Goal: Information Seeking & Learning: Learn about a topic

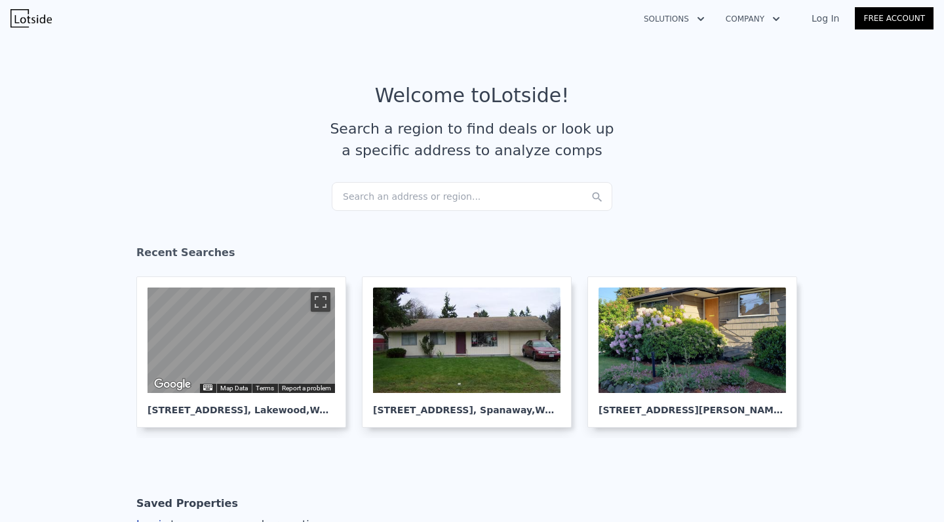
click at [423, 204] on div "Search an address or region..." at bounding box center [472, 196] width 280 height 29
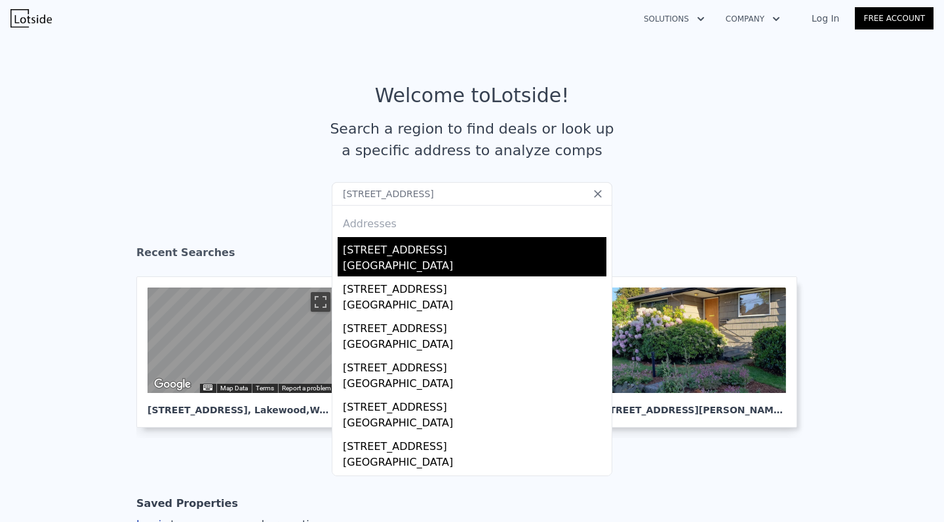
type input "[STREET_ADDRESS]"
click at [404, 250] on div "[STREET_ADDRESS]" at bounding box center [474, 247] width 263 height 21
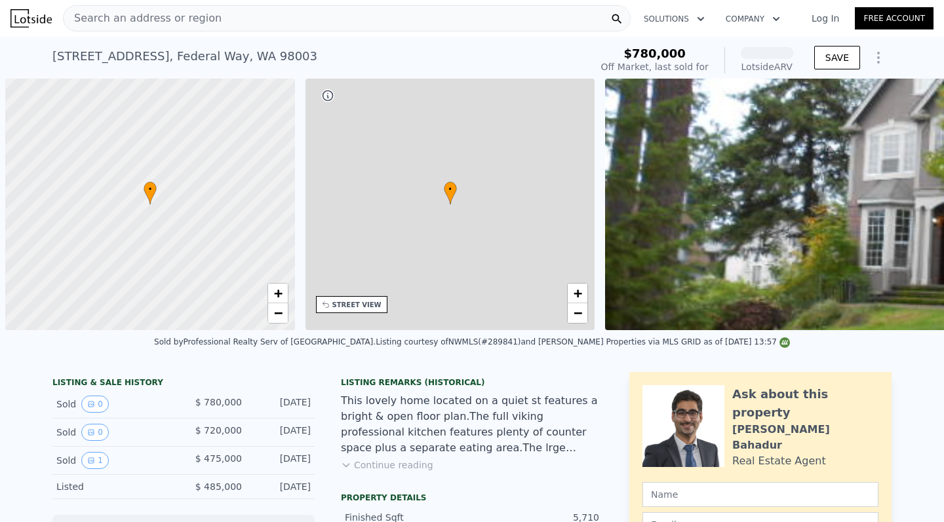
scroll to position [0, 5]
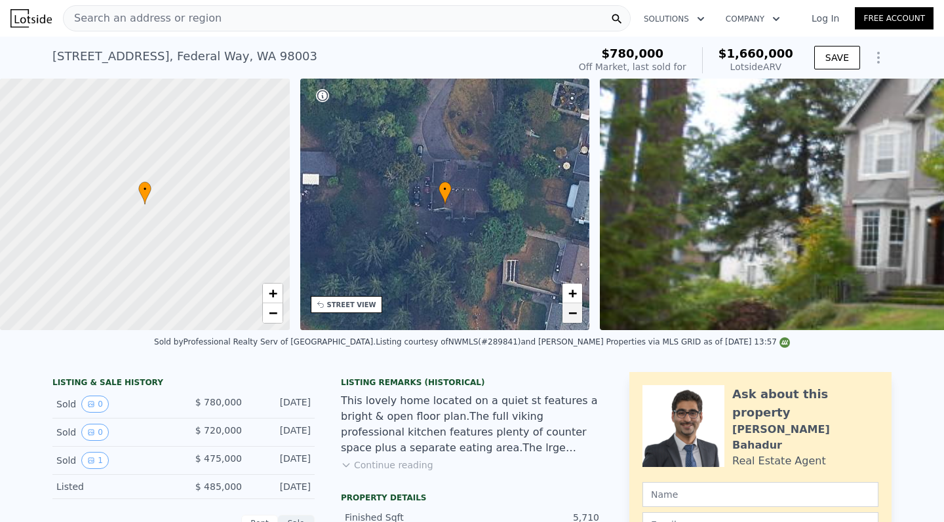
click at [574, 320] on span "−" at bounding box center [572, 313] width 9 height 16
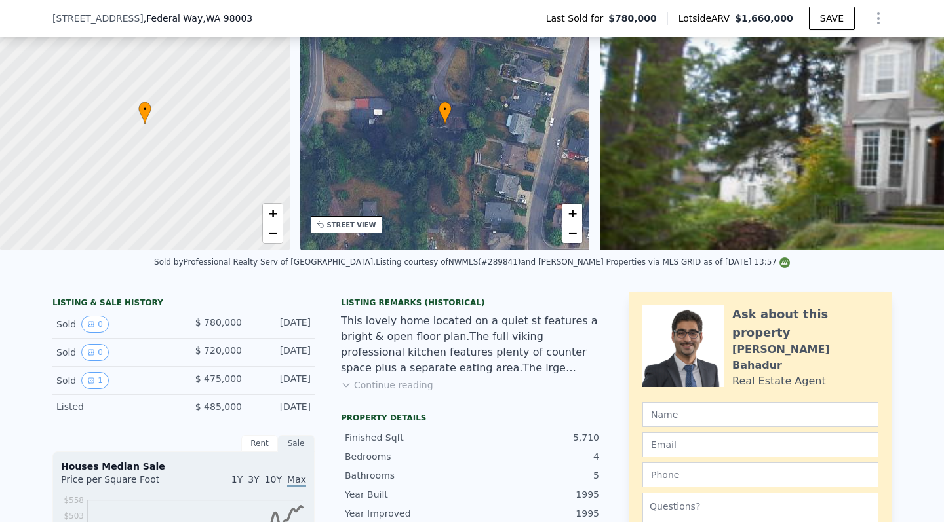
scroll to position [166, 0]
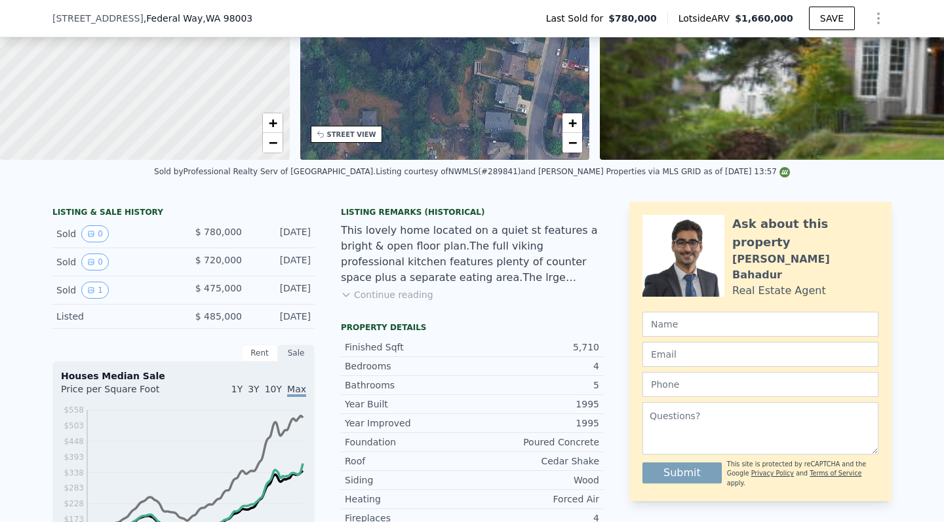
click at [472, 169] on div "Listing courtesy of NWMLS (#289841) and [PERSON_NAME] Properties via MLS GRID a…" at bounding box center [582, 171] width 414 height 9
copy div "289841"
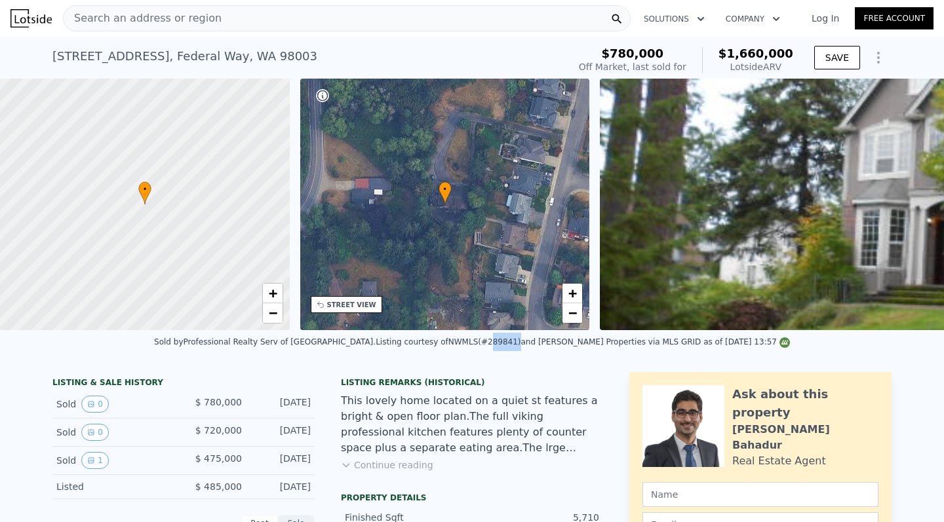
scroll to position [0, 0]
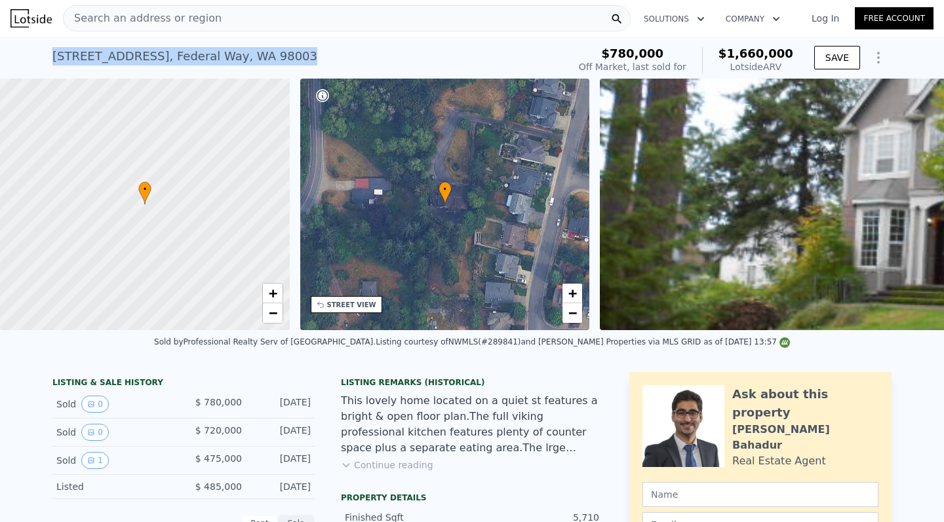
drag, startPoint x: 299, startPoint y: 59, endPoint x: 50, endPoint y: 57, distance: 249.7
click at [50, 57] on div "[STREET_ADDRESS] Sold [DATE] for $780k (~ARV $1.660m ) $780,000 Off Market, las…" at bounding box center [472, 58] width 944 height 42
copy div "[STREET_ADDRESS] Sold [DATE] for $780k (~ARV $1.660m )"
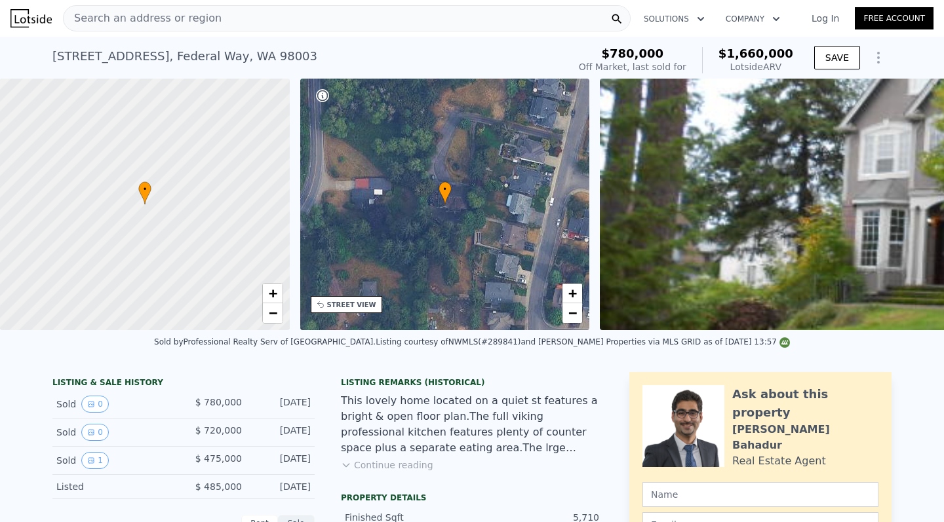
click at [215, 15] on div "Search an address or region" at bounding box center [346, 18] width 567 height 26
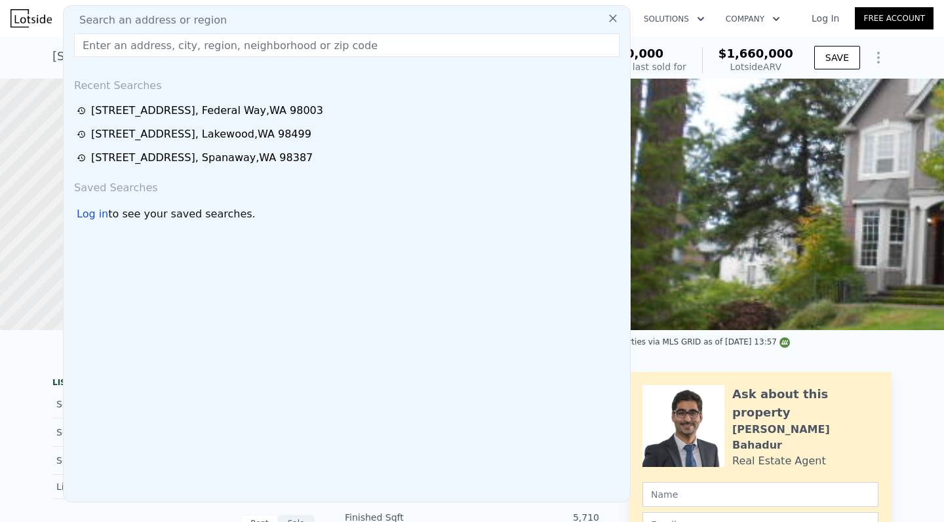
type input "[STREET_ADDRESS]"
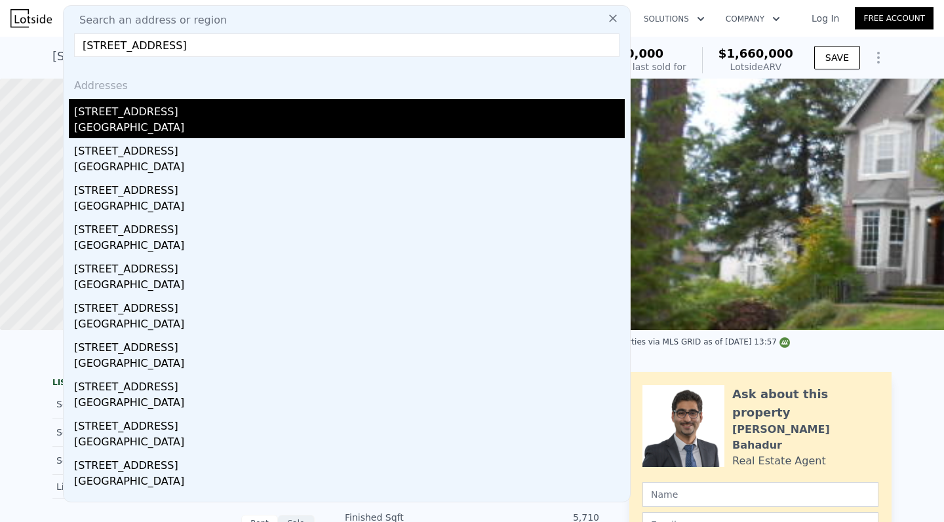
click at [172, 108] on div "[STREET_ADDRESS]" at bounding box center [349, 109] width 550 height 21
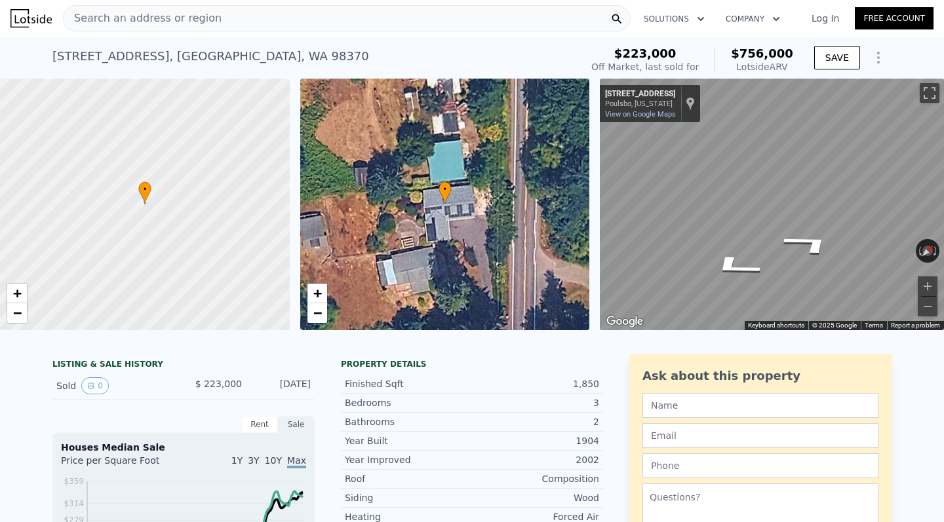
click at [239, 19] on div "Search an address or region" at bounding box center [346, 18] width 567 height 26
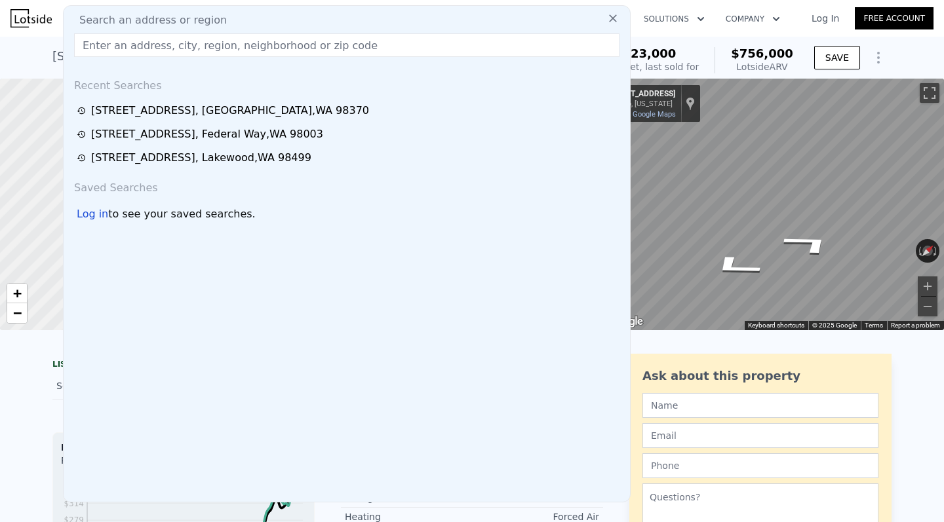
type input "[STREET_ADDRESS]"
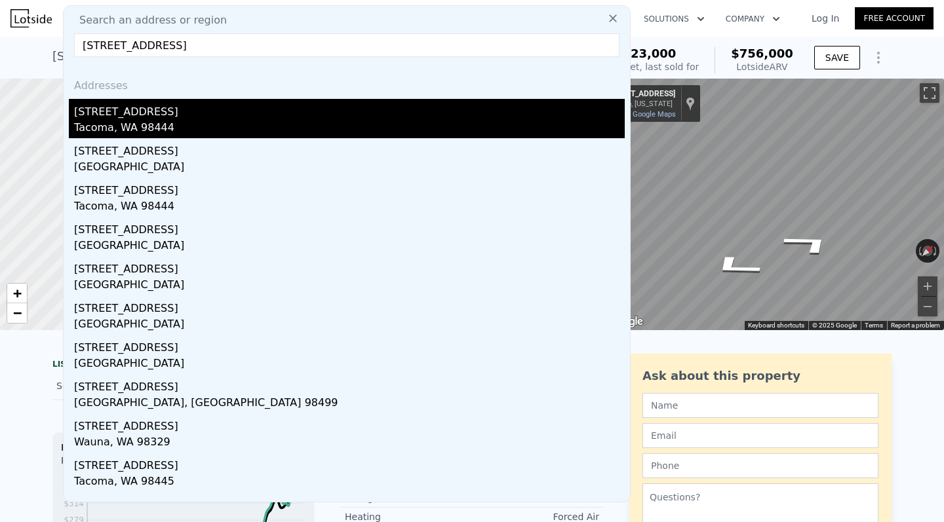
click at [202, 104] on div "[STREET_ADDRESS]" at bounding box center [349, 109] width 550 height 21
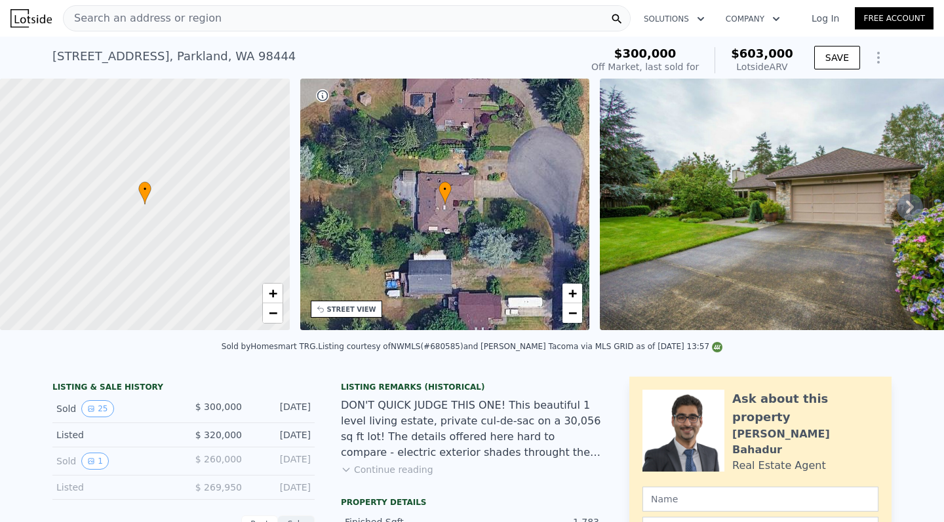
click at [261, 16] on div "Search an address or region" at bounding box center [346, 18] width 567 height 26
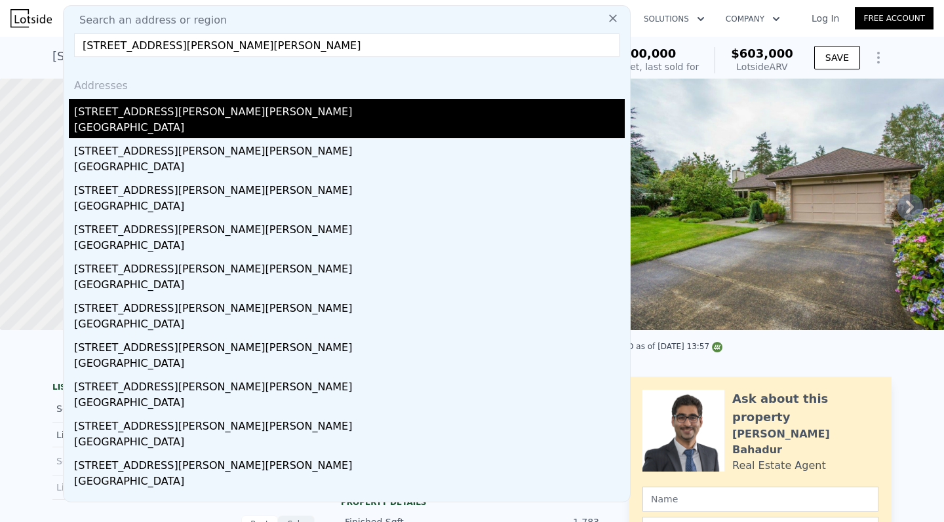
type input "[STREET_ADDRESS][PERSON_NAME][PERSON_NAME]"
click at [188, 110] on div "[STREET_ADDRESS][PERSON_NAME][PERSON_NAME]" at bounding box center [349, 109] width 550 height 21
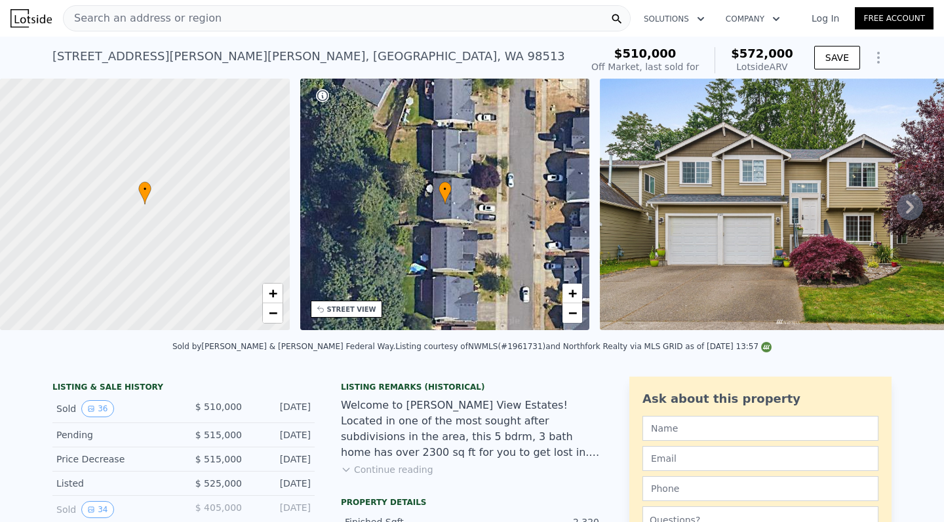
click at [908, 210] on icon at bounding box center [910, 207] width 8 height 13
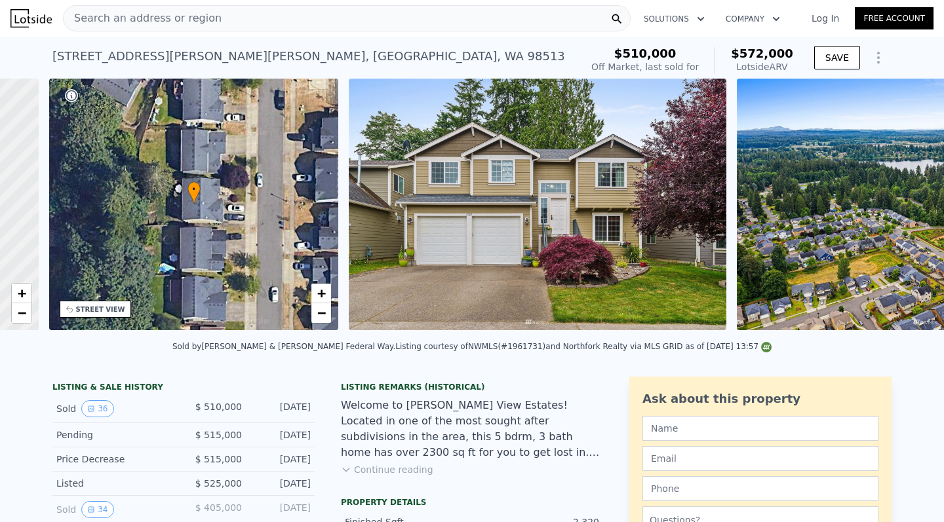
scroll to position [0, 305]
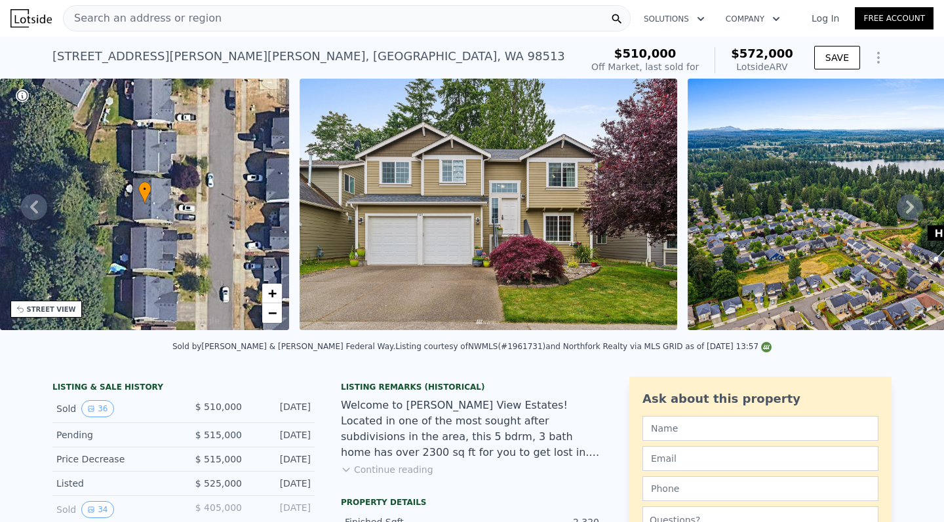
click at [28, 206] on icon at bounding box center [34, 207] width 26 height 26
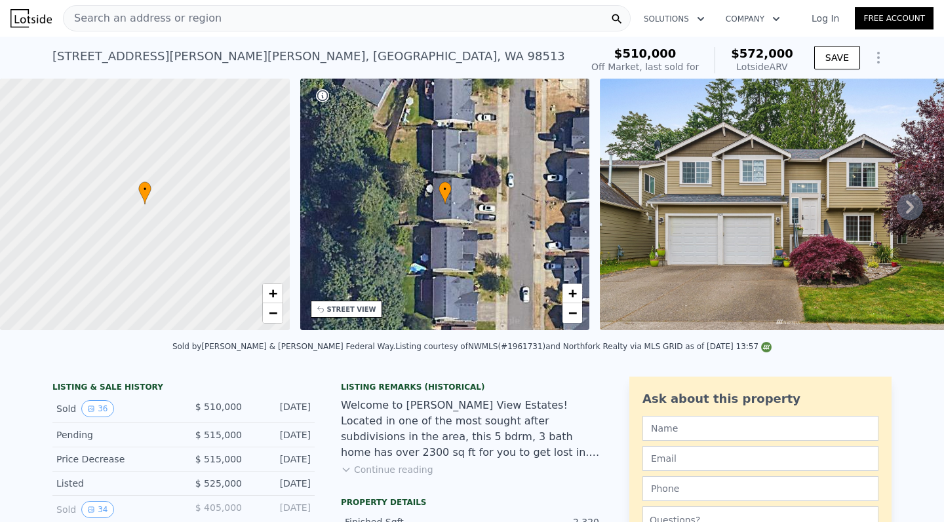
click at [904, 197] on icon at bounding box center [909, 207] width 26 height 26
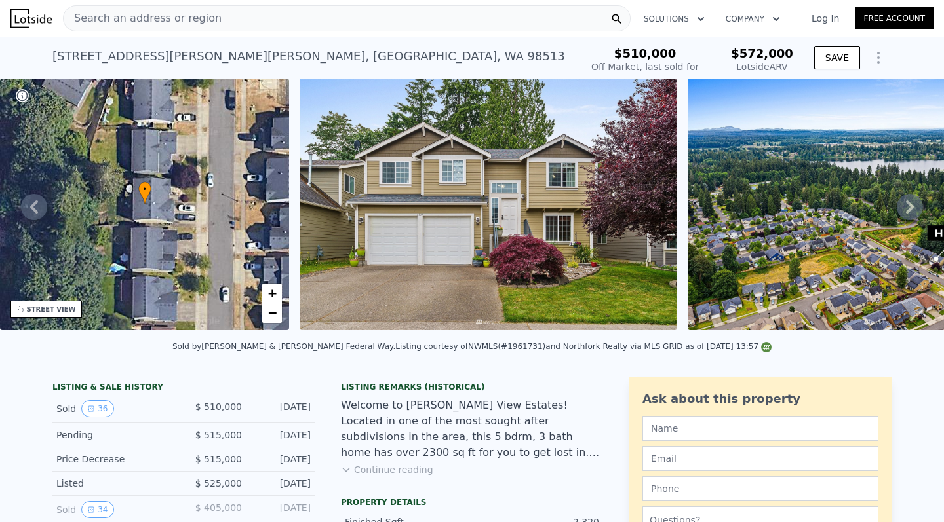
click at [904, 197] on icon at bounding box center [909, 207] width 26 height 26
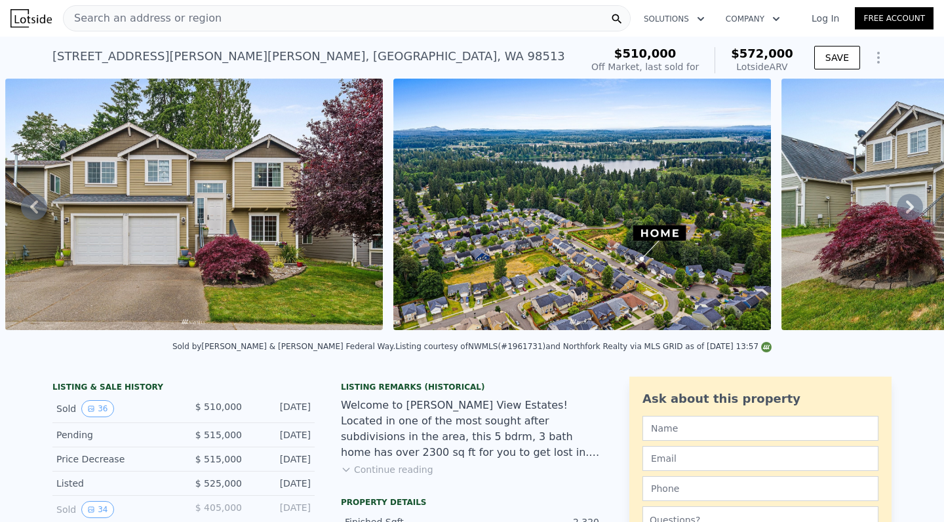
click at [904, 197] on icon at bounding box center [909, 207] width 26 height 26
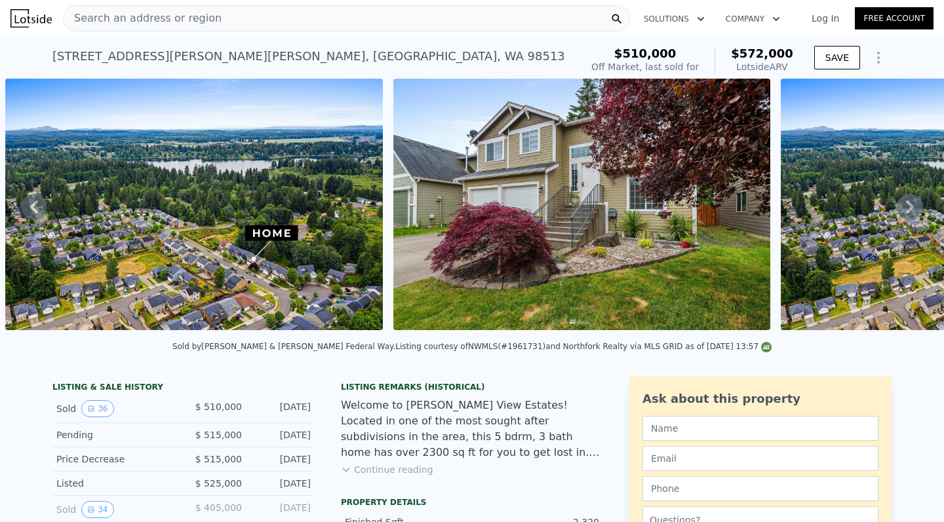
click at [904, 197] on icon at bounding box center [909, 207] width 26 height 26
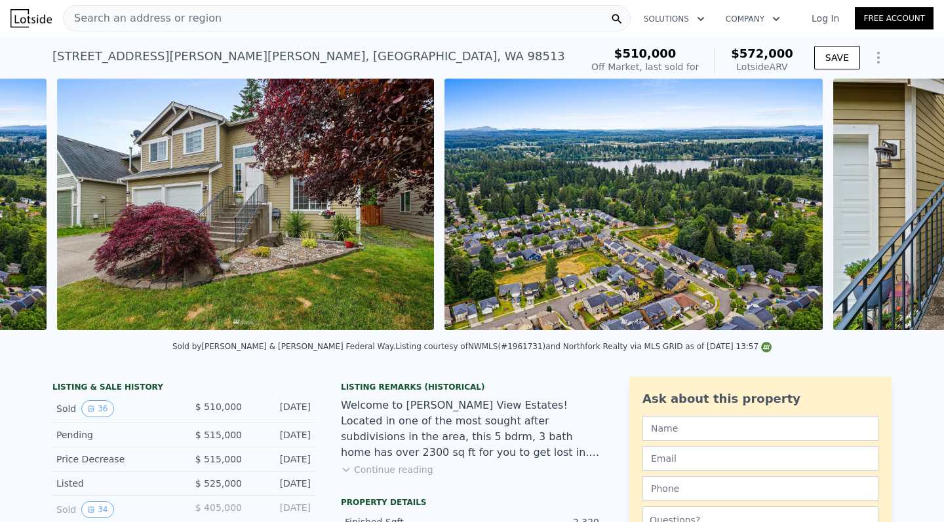
scroll to position [0, 1375]
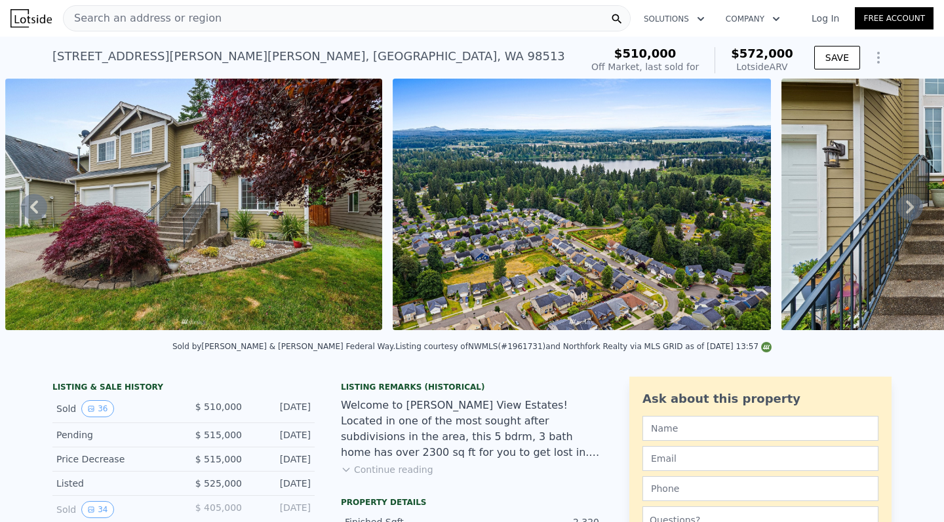
click at [904, 197] on icon at bounding box center [909, 207] width 26 height 26
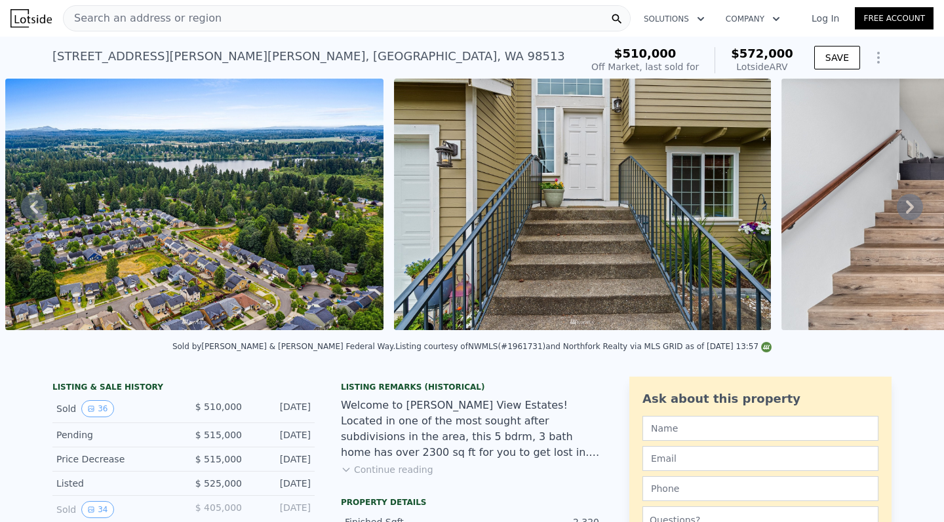
click at [904, 197] on icon at bounding box center [909, 207] width 26 height 26
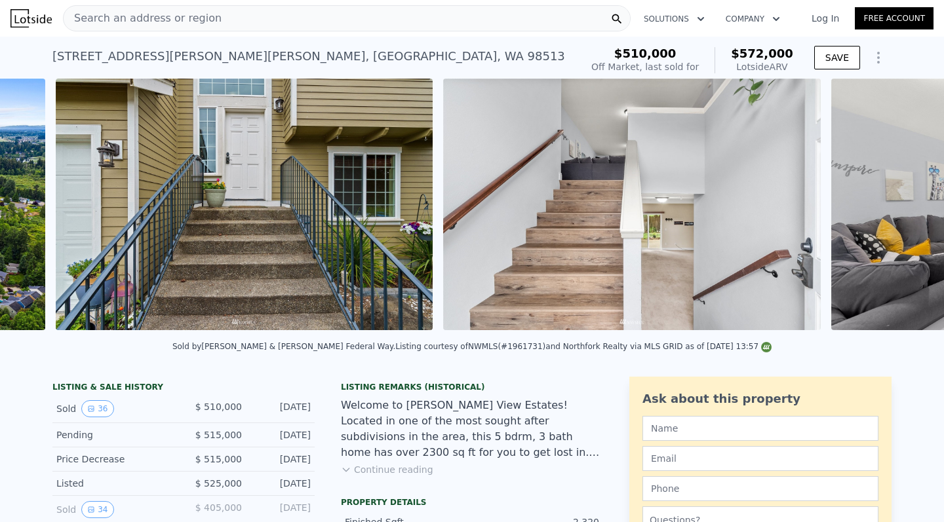
scroll to position [0, 2151]
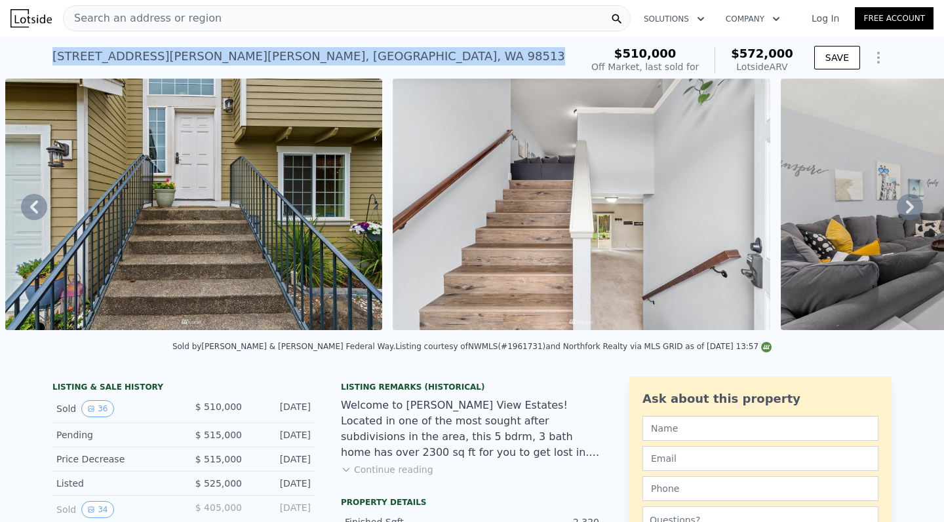
drag, startPoint x: 43, startPoint y: 58, endPoint x: 335, endPoint y: 59, distance: 292.3
click at [335, 59] on div "[STREET_ADDRESS][PERSON_NAME] Sold [DATE] for $510k (~ARV $572k ) $510,000 Off …" at bounding box center [472, 58] width 944 height 42
copy div "[STREET_ADDRESS][PERSON_NAME][PERSON_NAME] Sold [DATE] for $510k (~ARV $572k )"
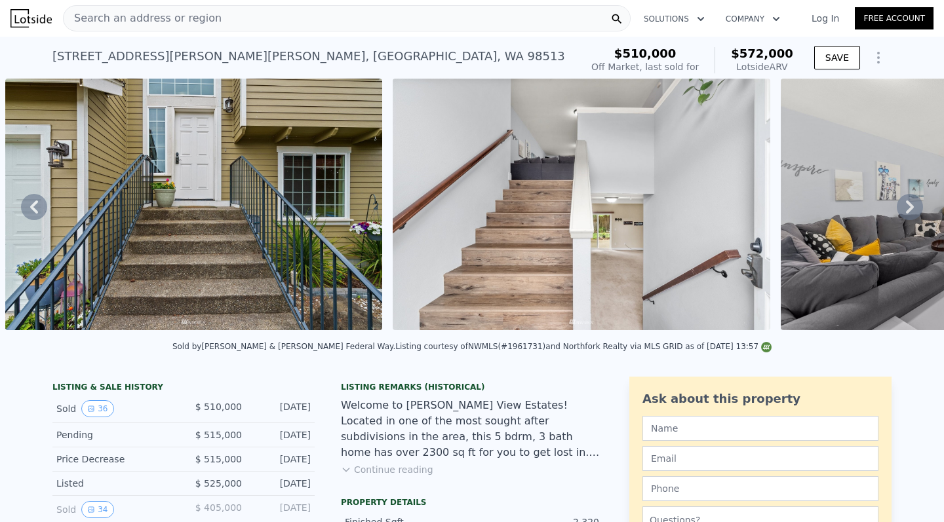
scroll to position [0, 0]
click at [25, 213] on icon at bounding box center [34, 207] width 26 height 26
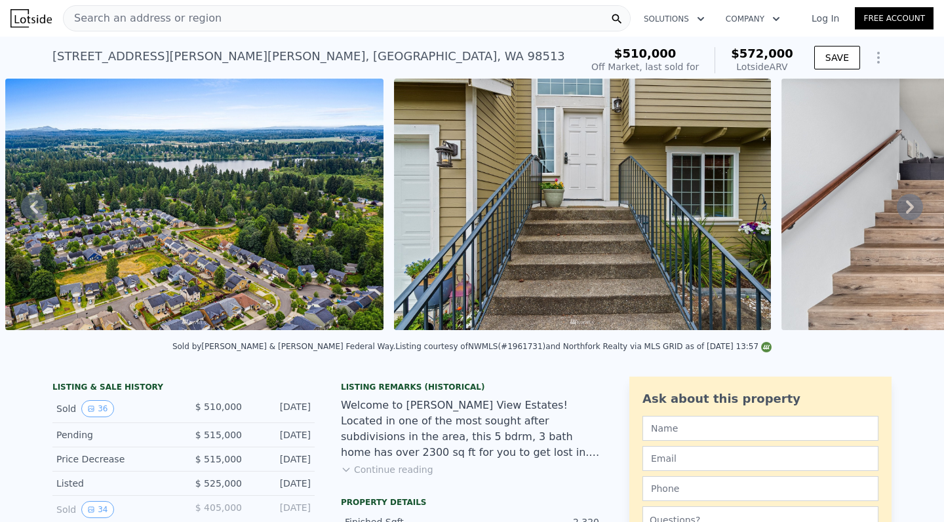
click at [25, 213] on icon at bounding box center [34, 207] width 26 height 26
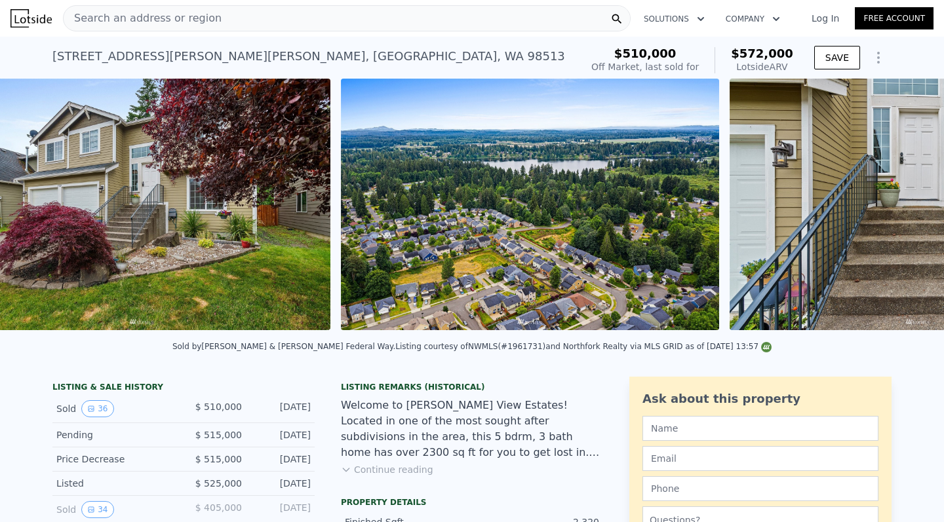
scroll to position [0, 1375]
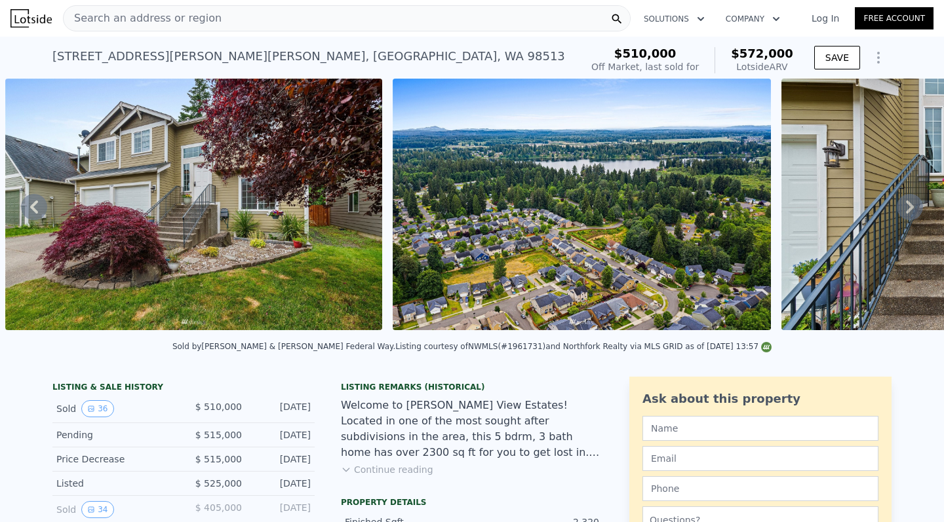
click at [25, 213] on icon at bounding box center [34, 207] width 26 height 26
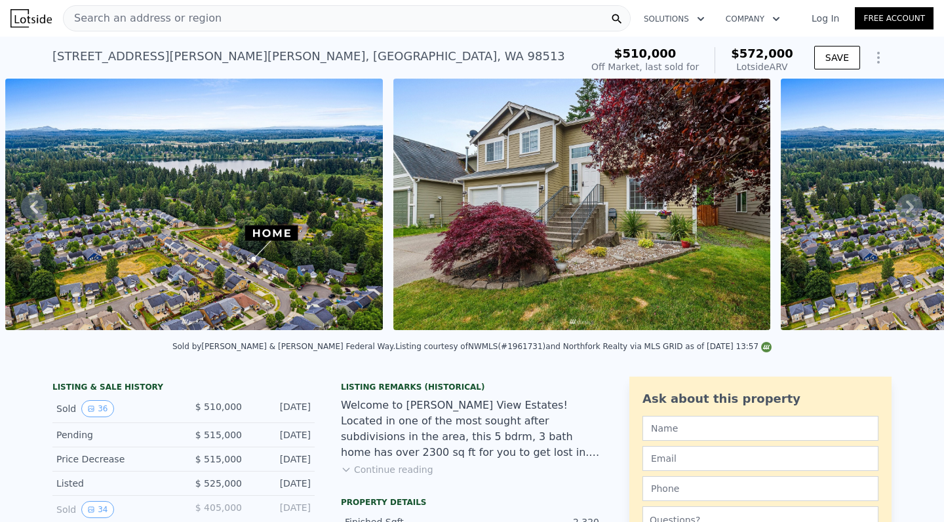
click at [25, 213] on icon at bounding box center [34, 207] width 26 height 26
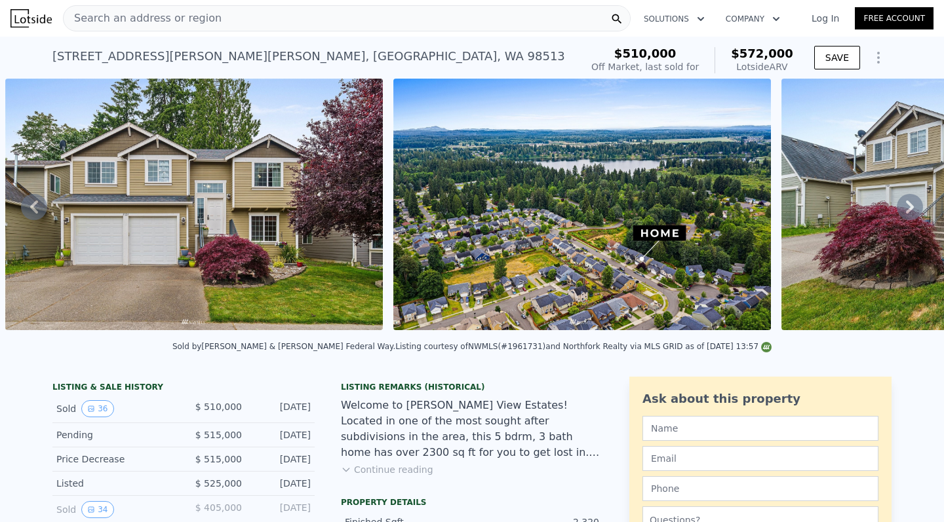
click at [25, 213] on icon at bounding box center [34, 207] width 26 height 26
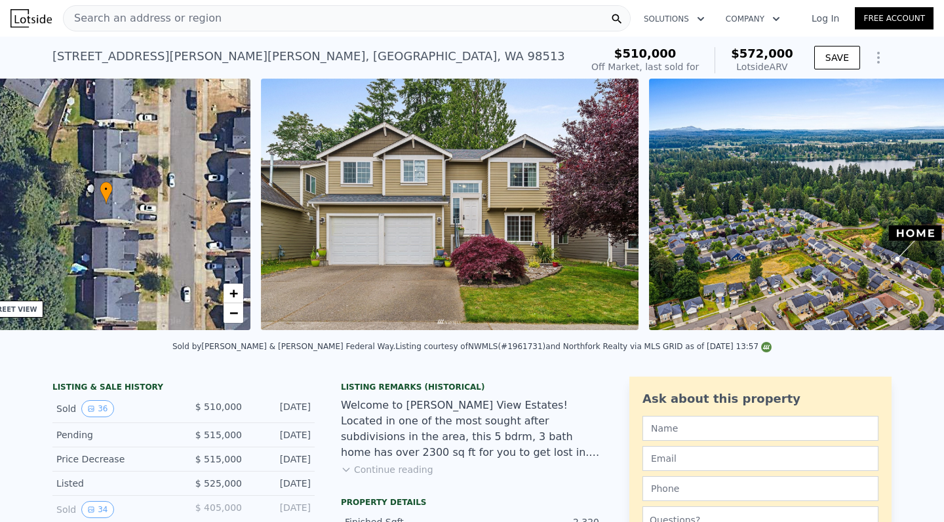
scroll to position [0, 305]
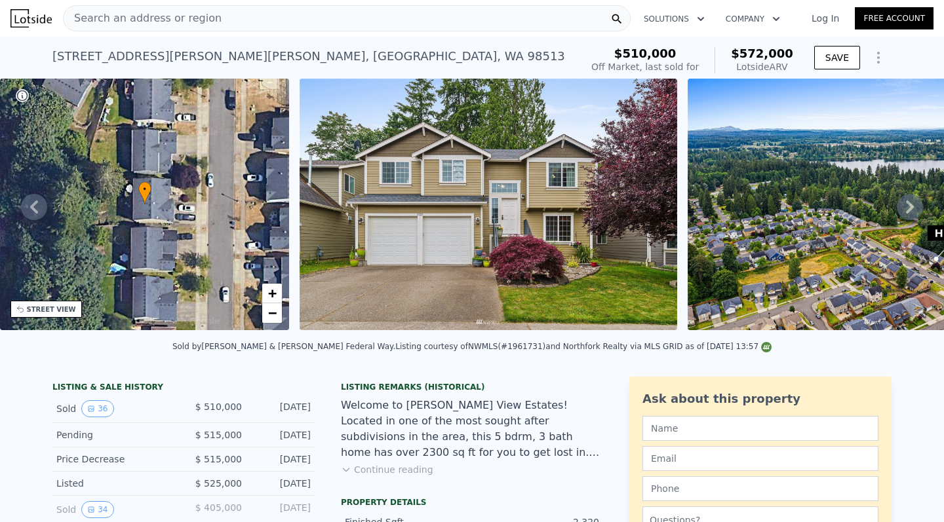
click at [900, 211] on icon at bounding box center [909, 207] width 26 height 26
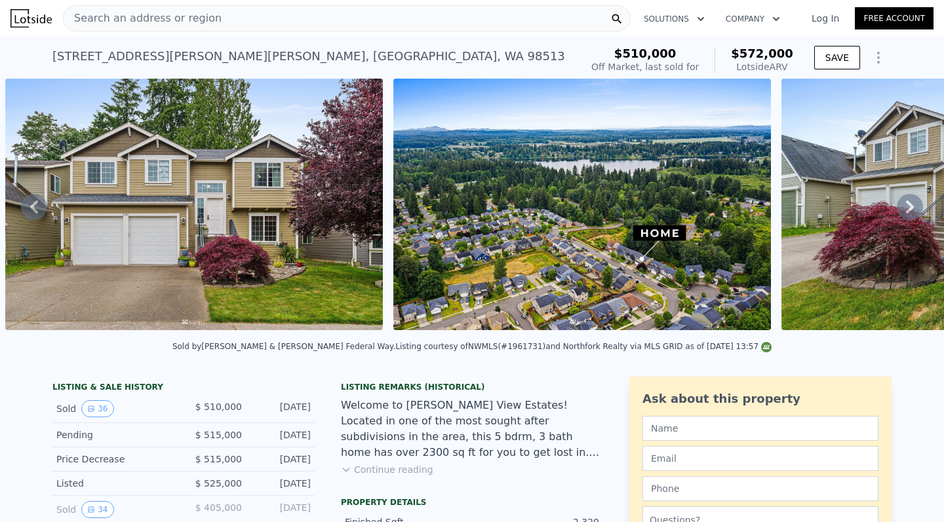
click at [900, 211] on icon at bounding box center [909, 207] width 26 height 26
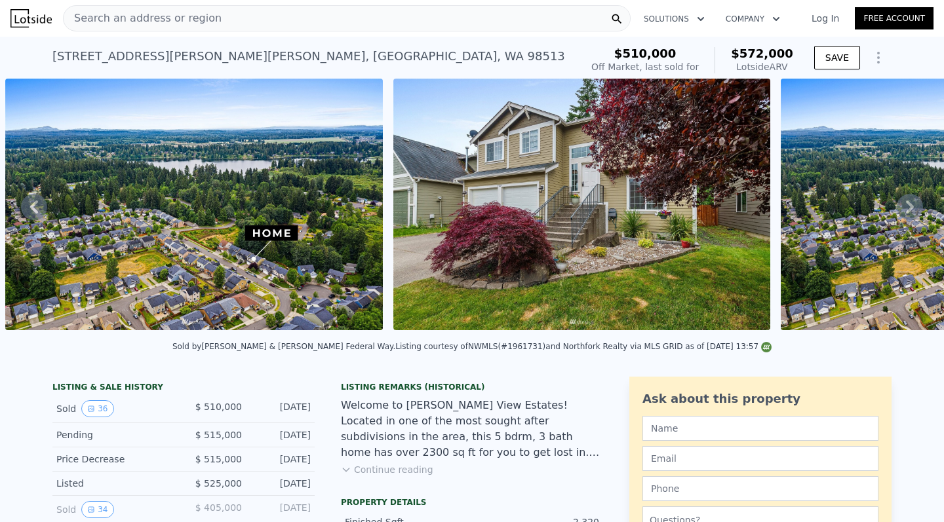
click at [897, 204] on icon at bounding box center [909, 207] width 26 height 26
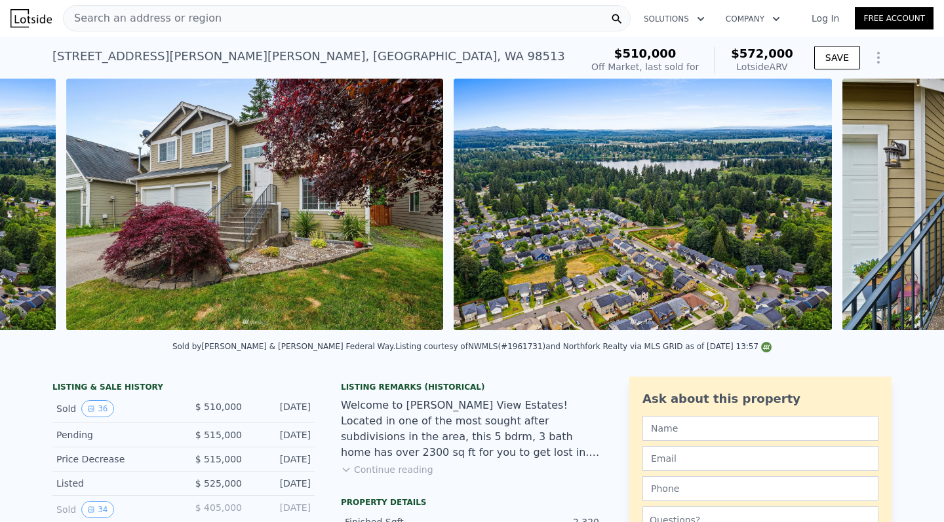
scroll to position [0, 1375]
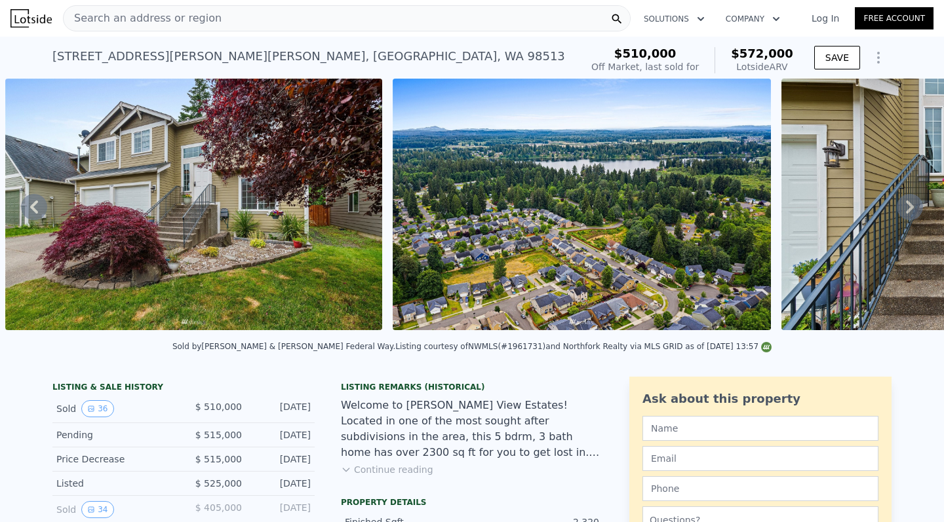
click at [910, 206] on icon at bounding box center [910, 207] width 8 height 13
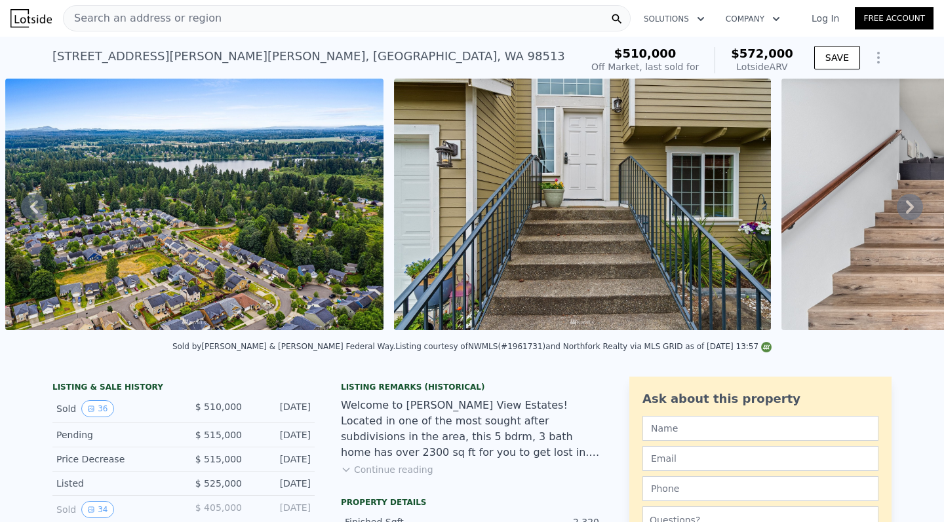
click at [910, 206] on icon at bounding box center [910, 207] width 8 height 13
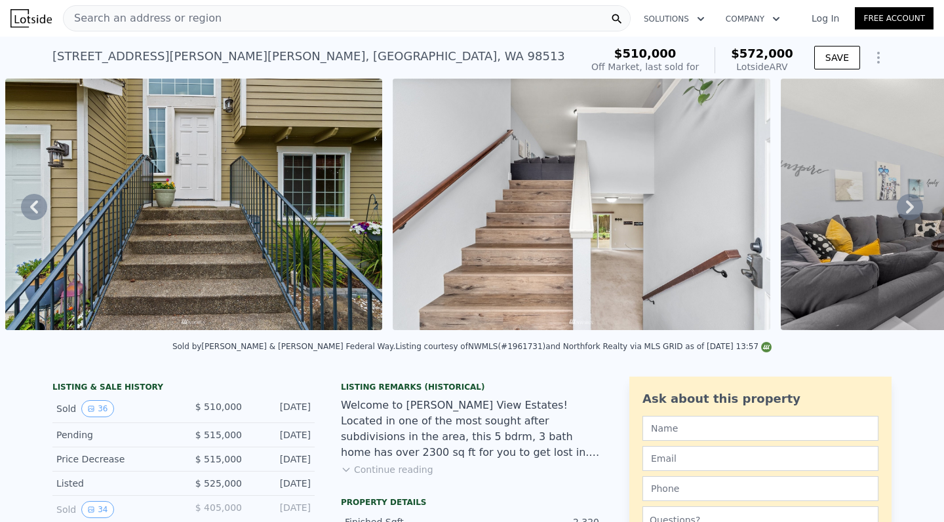
click at [910, 206] on icon at bounding box center [910, 207] width 8 height 13
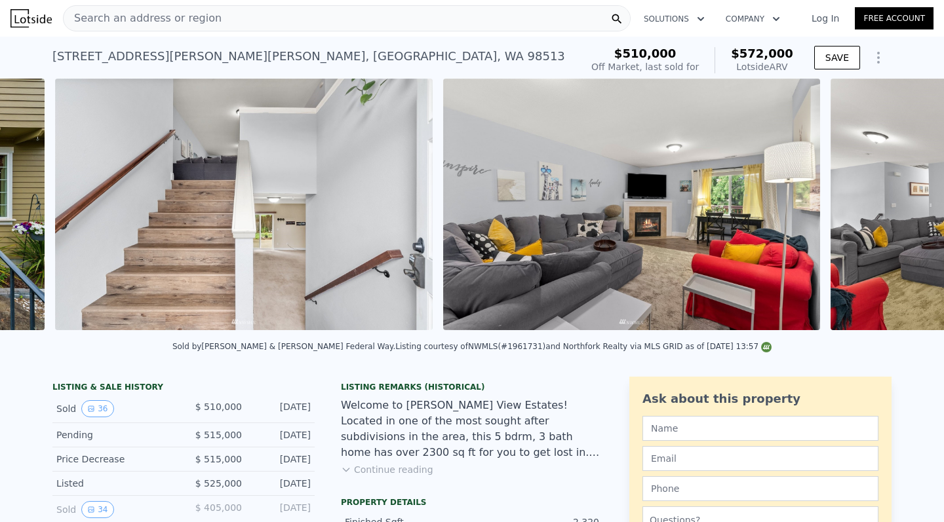
scroll to position [0, 2539]
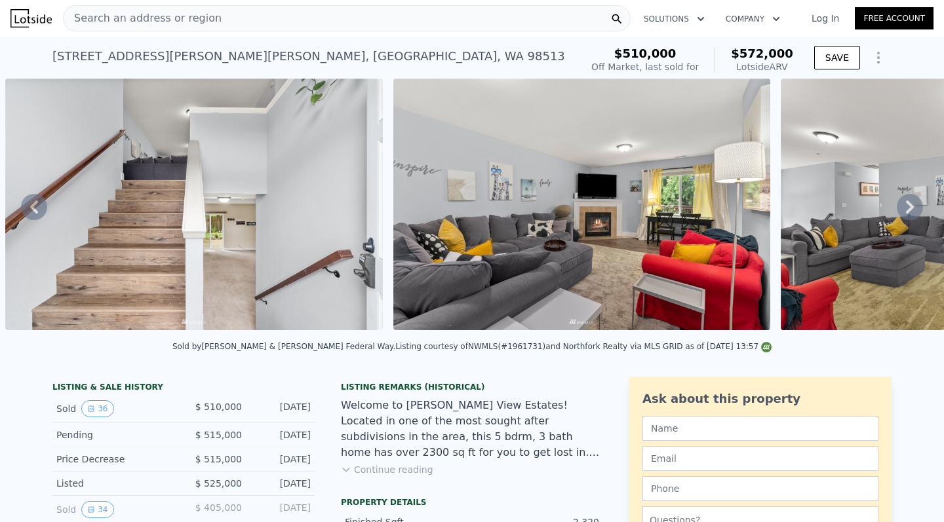
click at [911, 210] on icon at bounding box center [909, 207] width 26 height 26
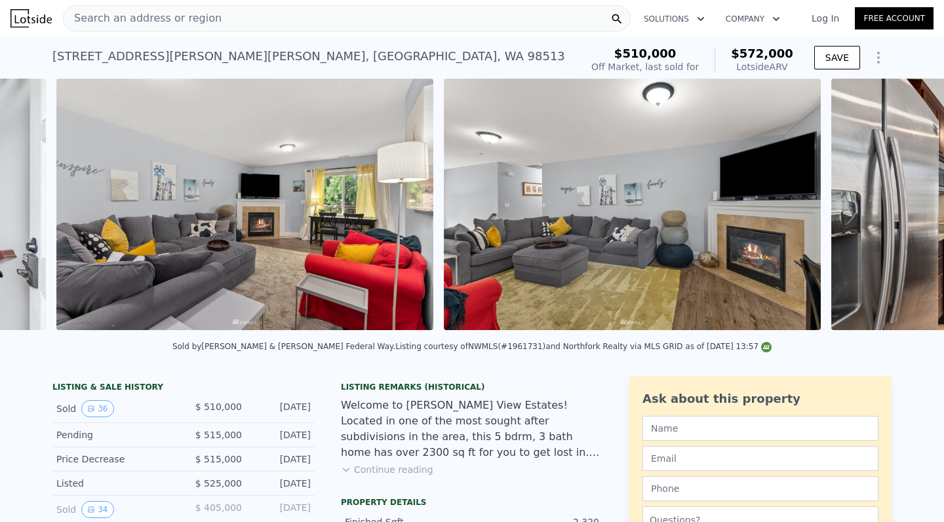
scroll to position [0, 2926]
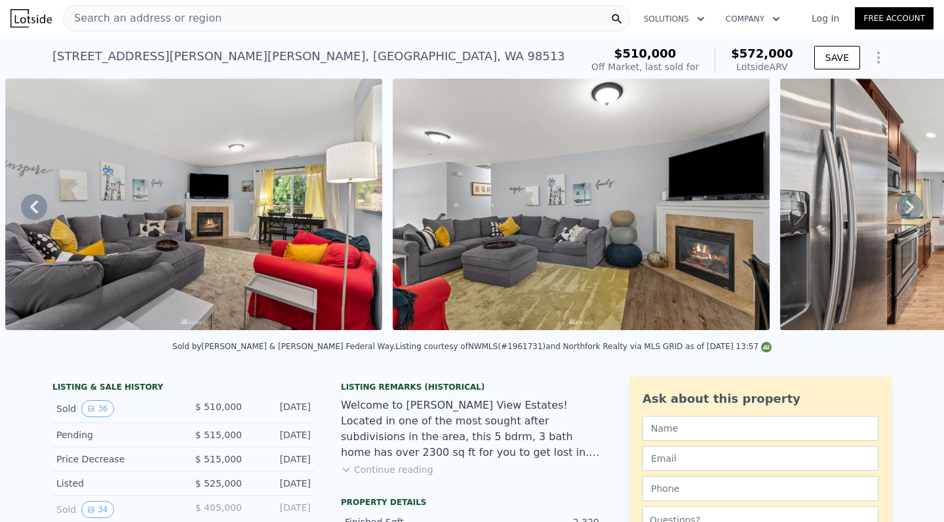
click at [35, 200] on icon at bounding box center [34, 207] width 26 height 26
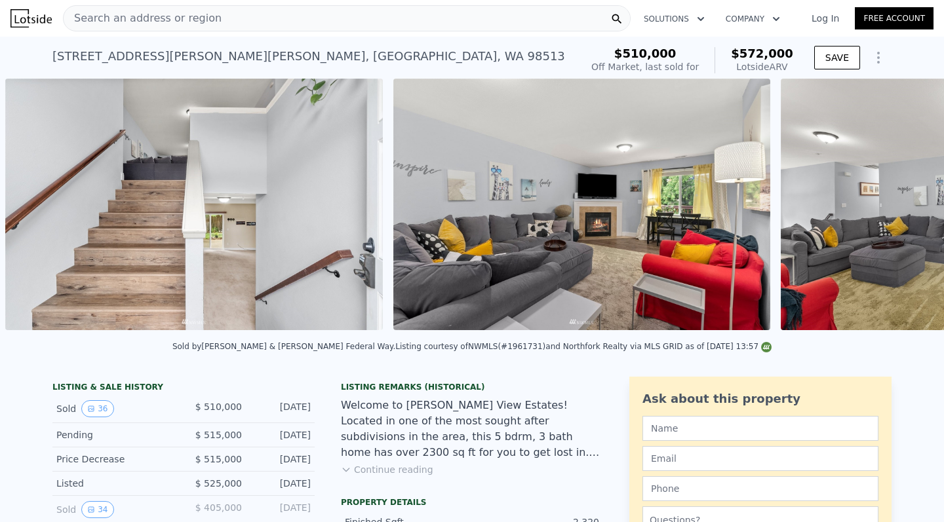
scroll to position [0, 2151]
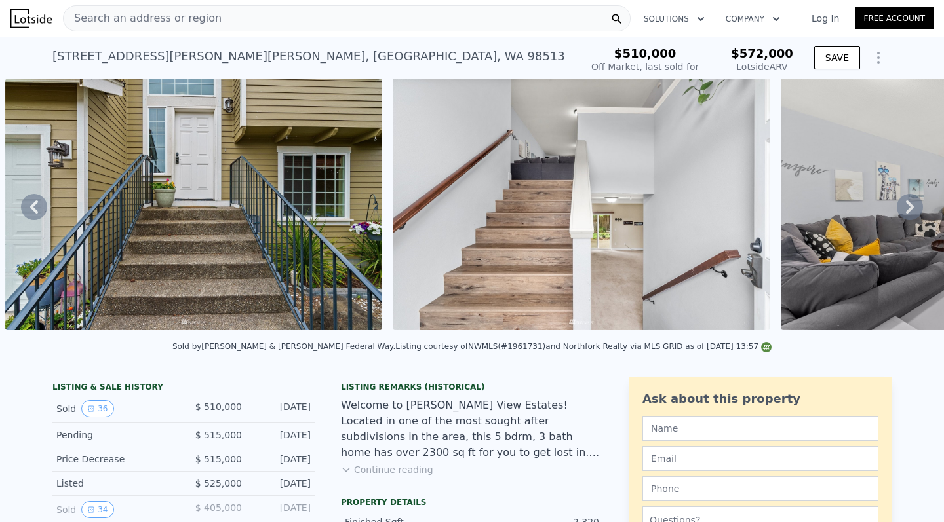
click at [34, 201] on icon at bounding box center [34, 207] width 26 height 26
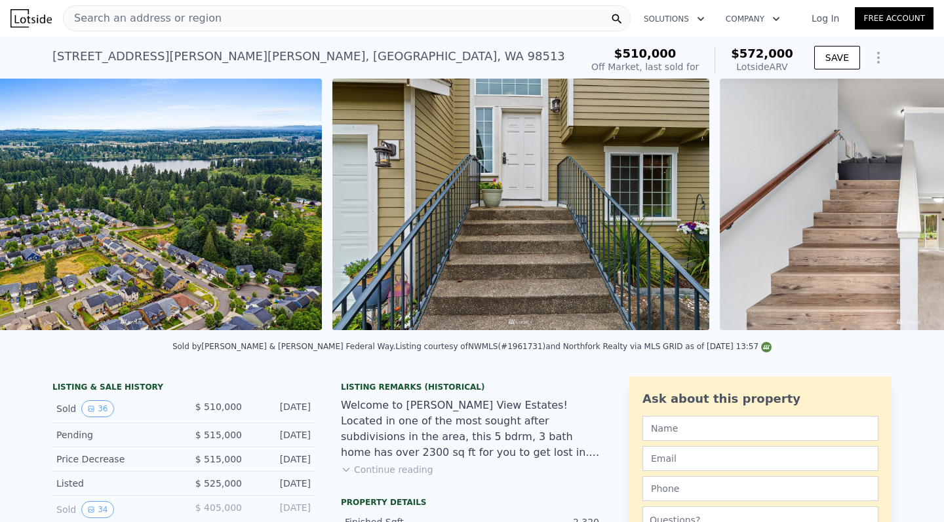
scroll to position [0, 1763]
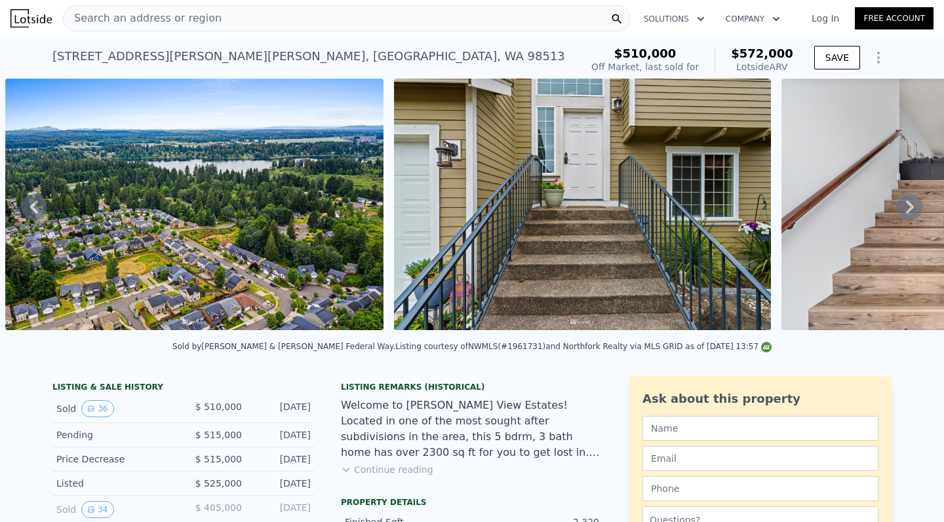
click at [34, 225] on img at bounding box center [194, 205] width 378 height 252
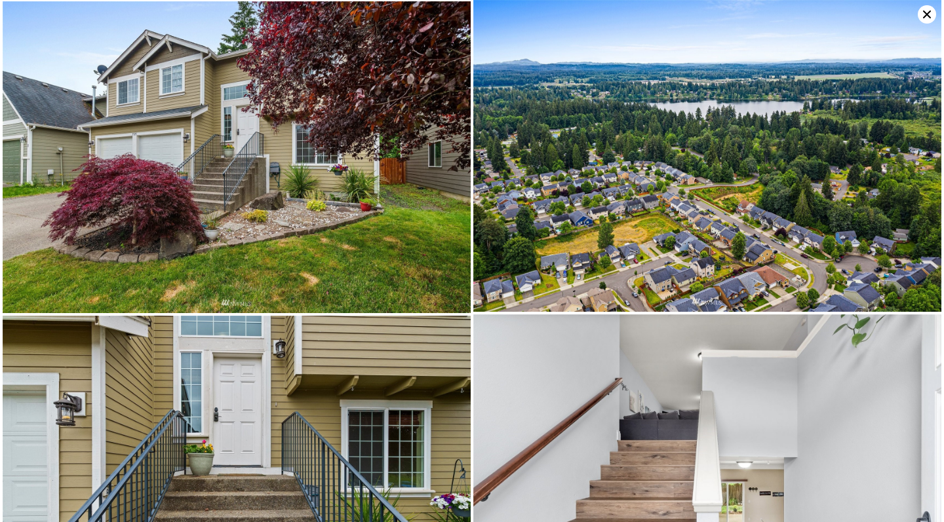
click at [928, 21] on icon at bounding box center [926, 14] width 18 height 18
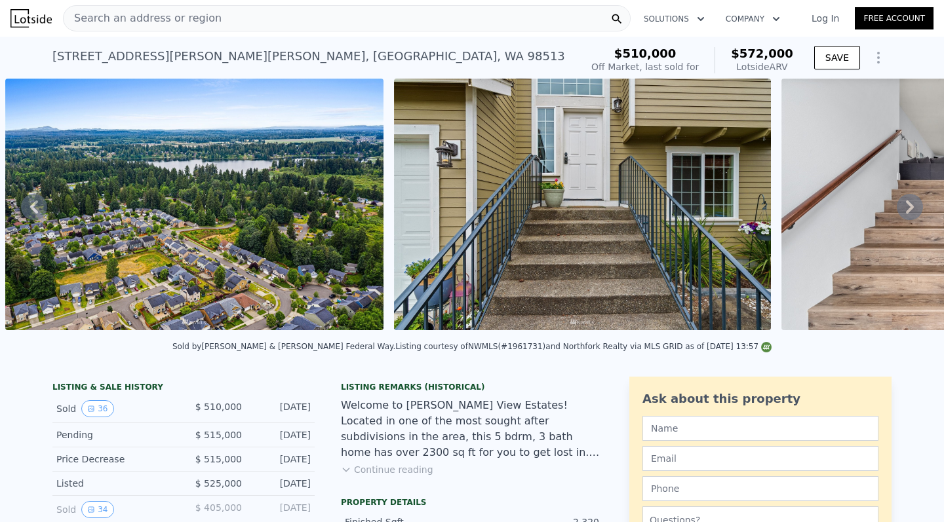
click at [30, 204] on icon at bounding box center [34, 207] width 26 height 26
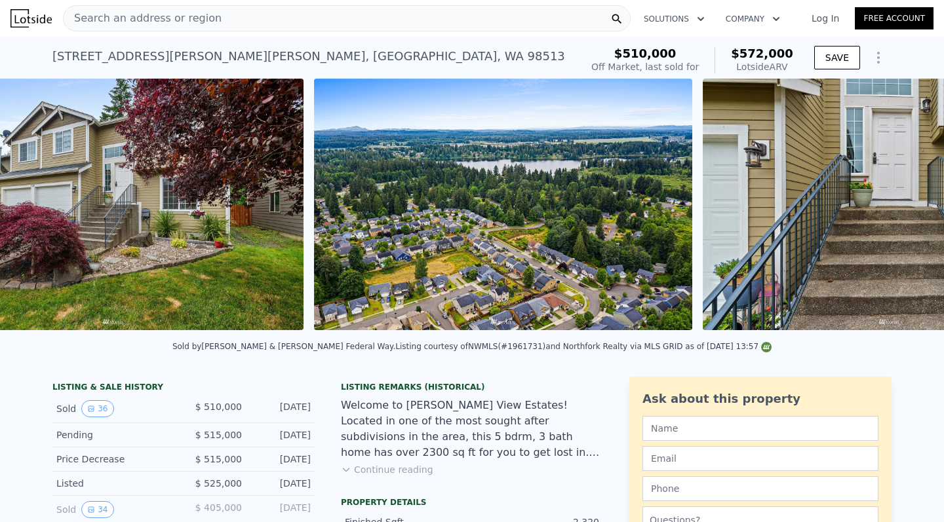
scroll to position [0, 1375]
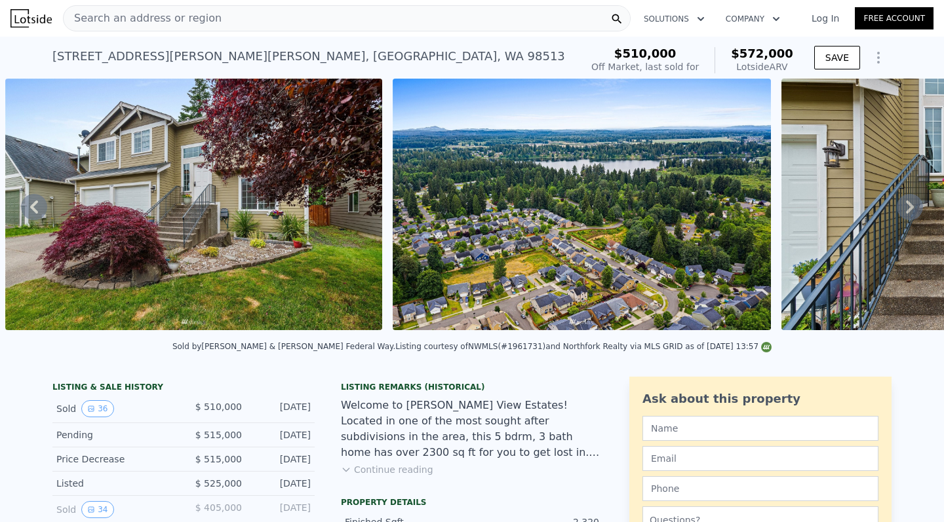
click at [30, 204] on icon at bounding box center [34, 207] width 26 height 26
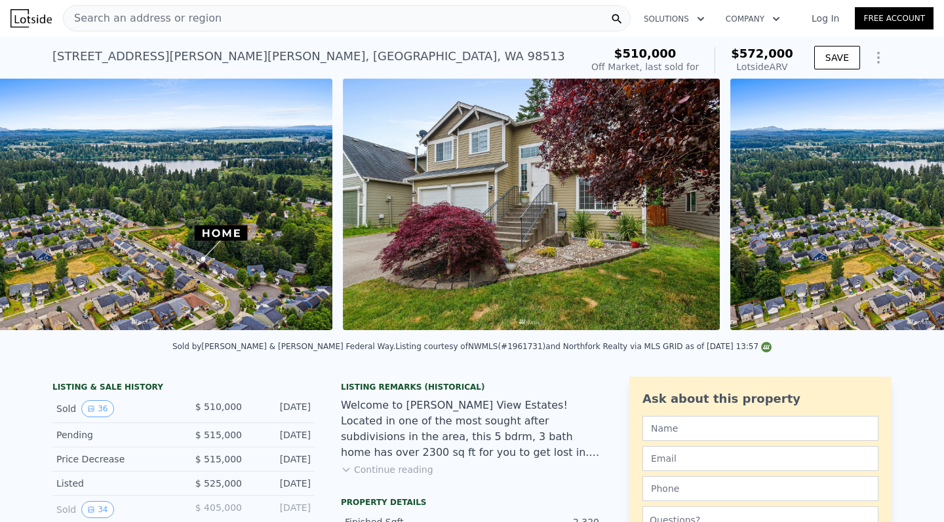
scroll to position [0, 987]
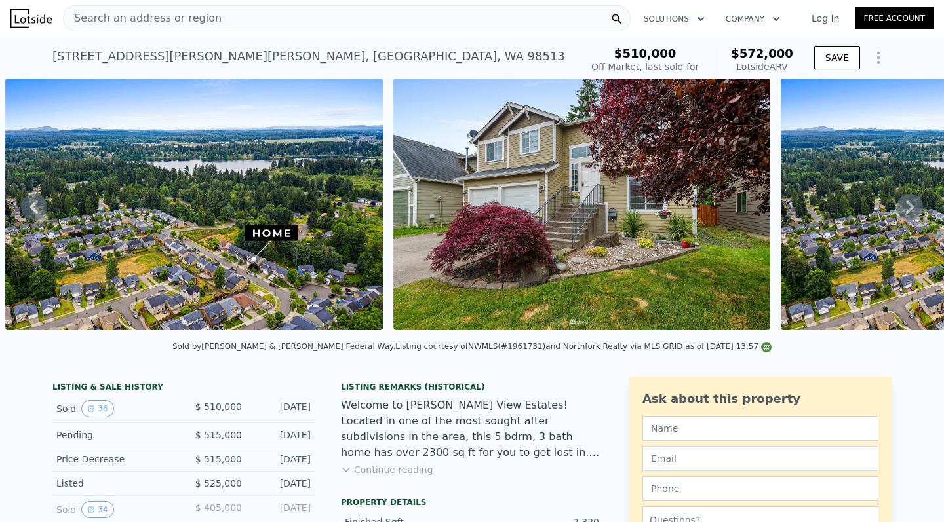
click at [30, 204] on icon at bounding box center [34, 207] width 26 height 26
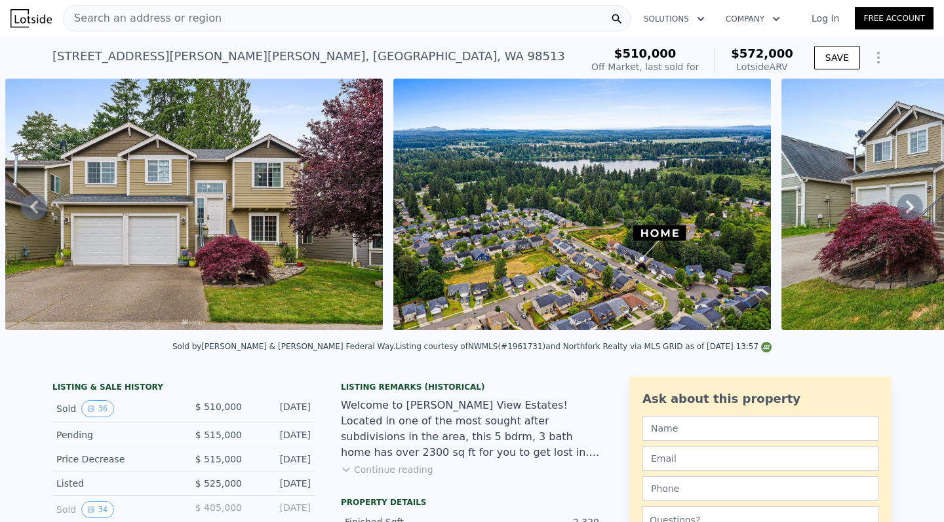
scroll to position [0, 0]
click at [47, 210] on icon at bounding box center [34, 207] width 26 height 26
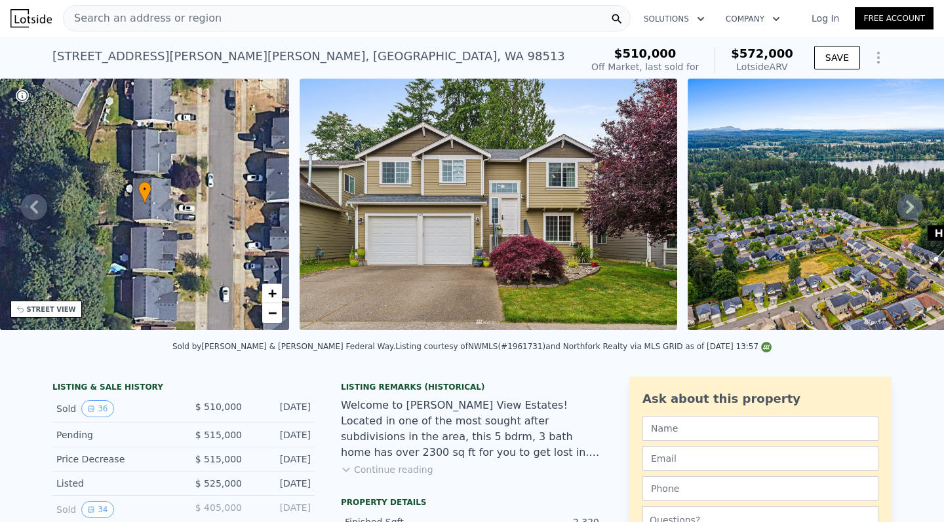
click at [47, 210] on icon at bounding box center [34, 207] width 26 height 26
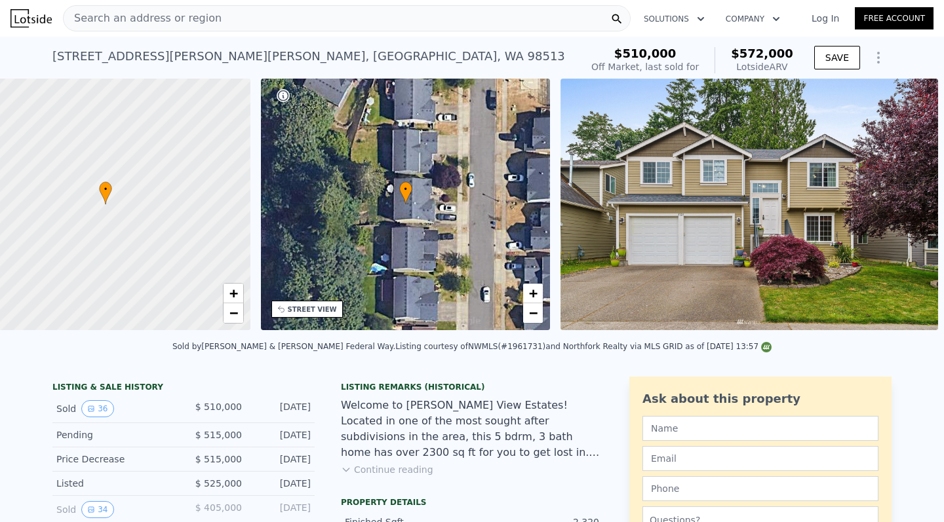
scroll to position [0, 5]
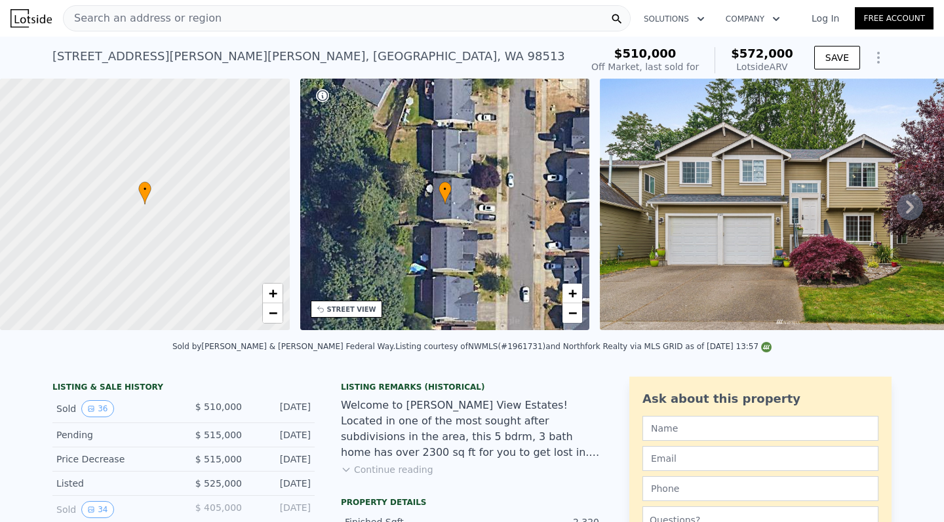
click at [47, 210] on div at bounding box center [144, 205] width 347 height 302
click at [240, 16] on div "Search an address or region" at bounding box center [346, 18] width 567 height 26
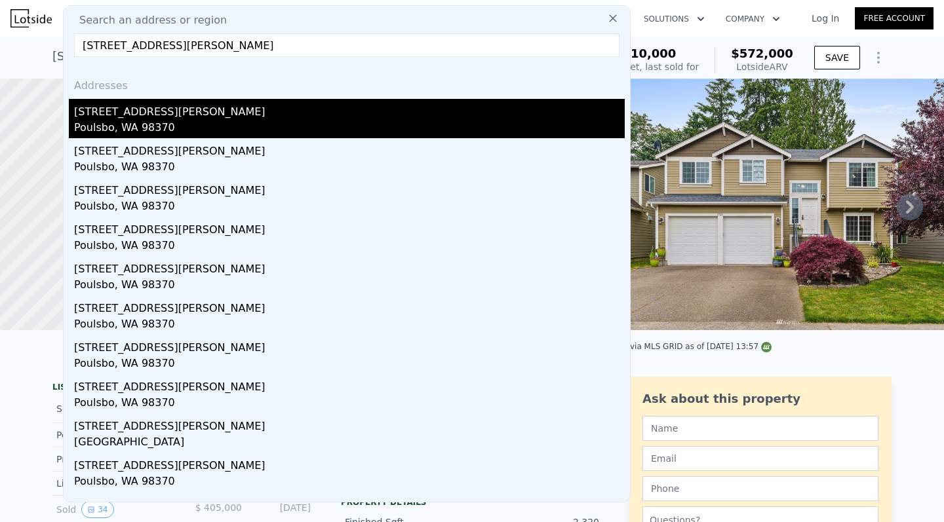
click at [157, 113] on div "[STREET_ADDRESS][PERSON_NAME]" at bounding box center [349, 109] width 550 height 21
